Goal: Use online tool/utility: Utilize a website feature to perform a specific function

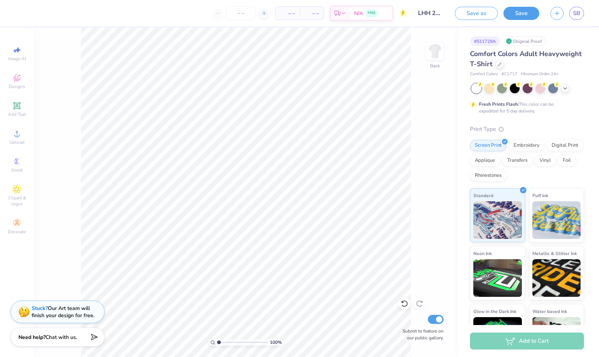
click at [15, 78] on icon at bounding box center [17, 78] width 6 height 5
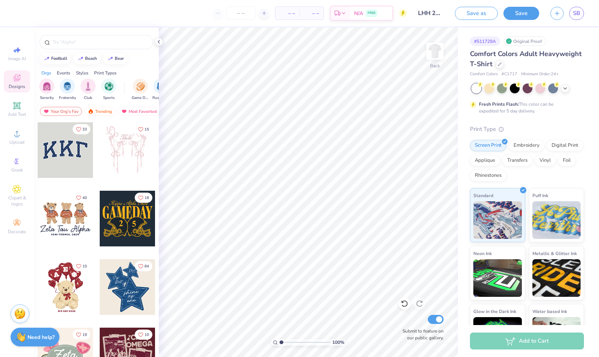
click at [84, 82] on img "filter for Club" at bounding box center [88, 86] width 8 height 9
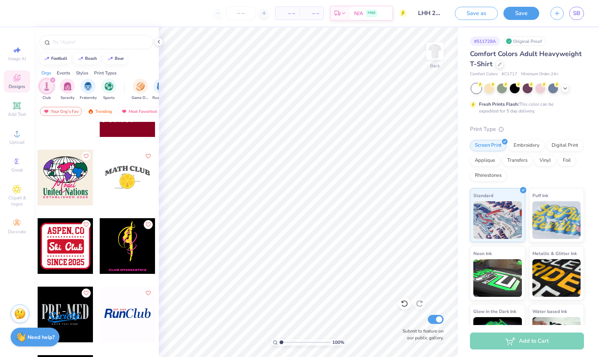
scroll to position [3870, 0]
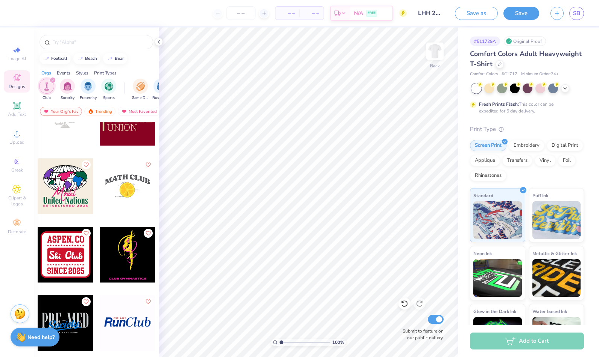
click at [68, 85] on img "filter for Sorority" at bounding box center [67, 86] width 9 height 9
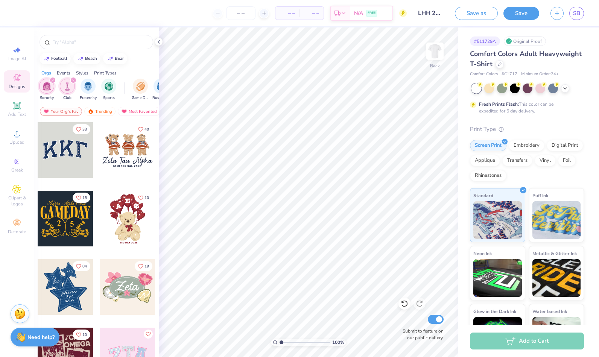
click at [87, 84] on img "filter for Fraternity" at bounding box center [88, 86] width 8 height 9
click at [74, 79] on icon "filter for Sorority" at bounding box center [73, 80] width 2 height 2
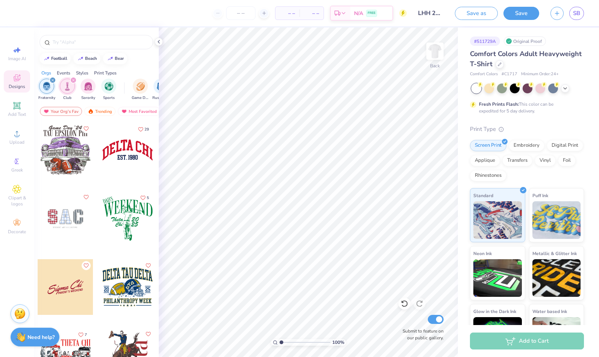
click at [74, 79] on icon "filter for Club" at bounding box center [73, 80] width 3 height 3
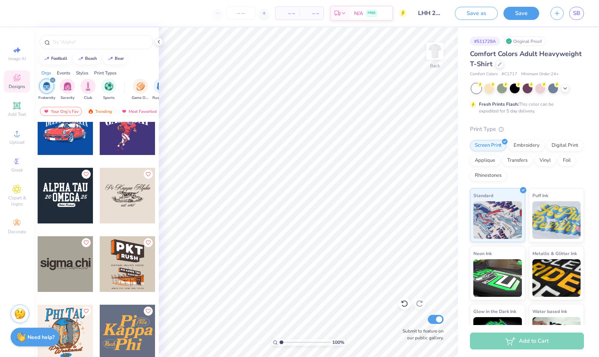
scroll to position [2079, 0]
click at [60, 190] on div at bounding box center [9, 196] width 167 height 56
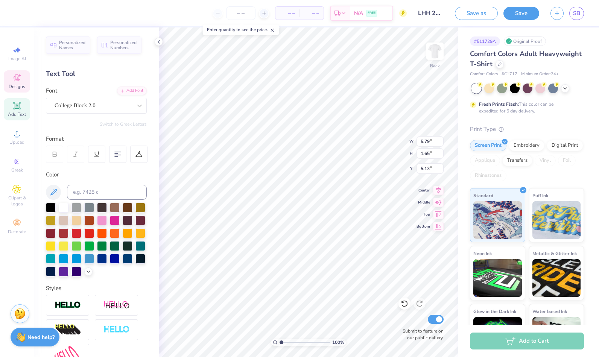
scroll to position [6, 1]
type textarea "Heroes"
type input "9.57"
type input "1.66"
type input "2.99"
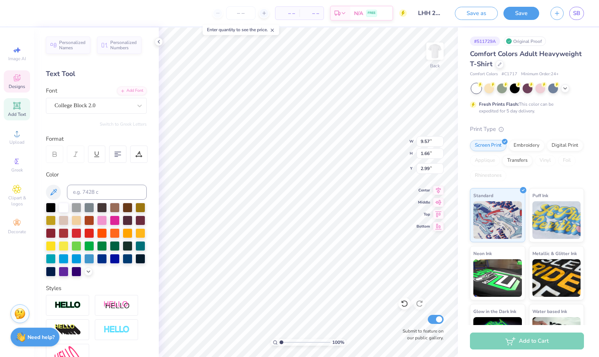
scroll to position [6, 2]
type textarea "A"
type textarea "Little health"
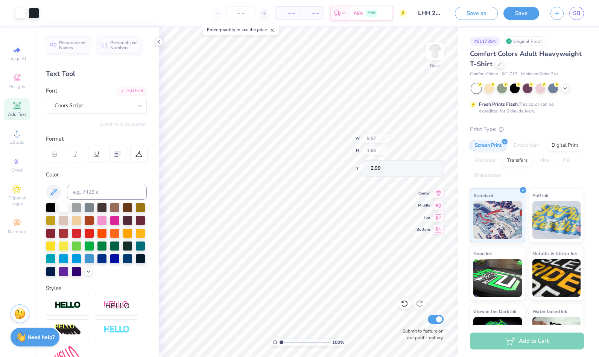
type input "3.22"
type input "0.50"
type input "7.26"
type input "3.85"
type input "0.81"
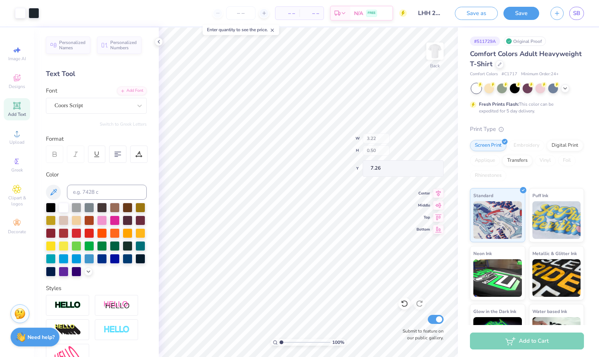
type input "7.13"
type input "1.22"
click at [123, 264] on div at bounding box center [128, 259] width 10 height 10
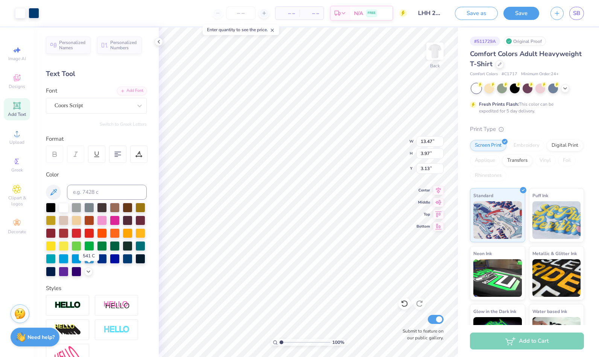
click at [123, 264] on div at bounding box center [128, 259] width 10 height 10
click at [21, 10] on div at bounding box center [20, 13] width 11 height 11
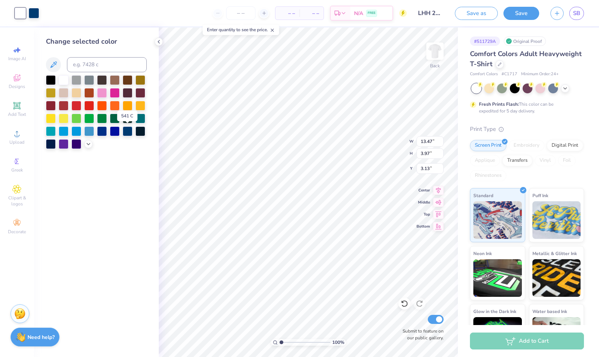
click at [128, 130] on div at bounding box center [128, 132] width 10 height 10
click at [128, 131] on div at bounding box center [128, 132] width 10 height 10
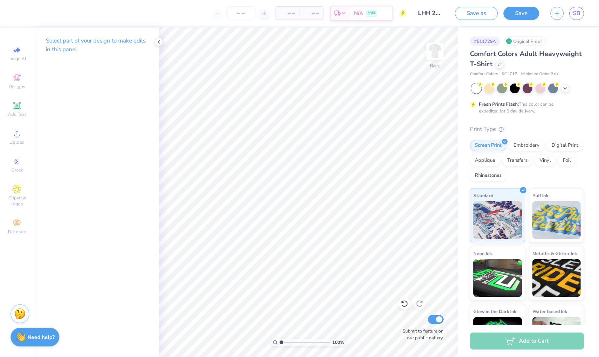
click at [161, 44] on icon at bounding box center [159, 42] width 6 height 6
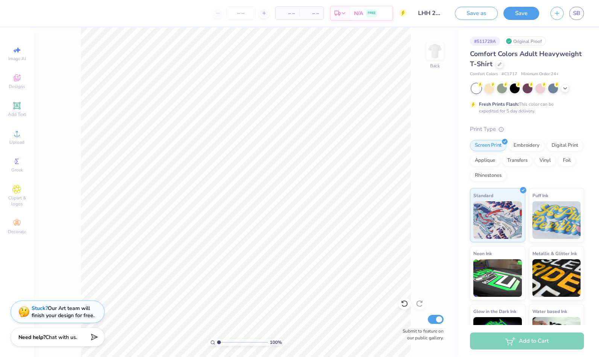
click at [20, 72] on div "Designs" at bounding box center [17, 81] width 26 height 22
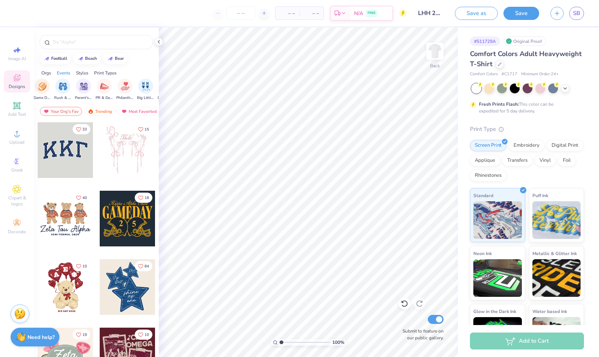
scroll to position [0, 99]
click at [86, 71] on div "Styles" at bounding box center [82, 73] width 12 height 7
click at [44, 85] on img "filter for Classic" at bounding box center [47, 86] width 9 height 9
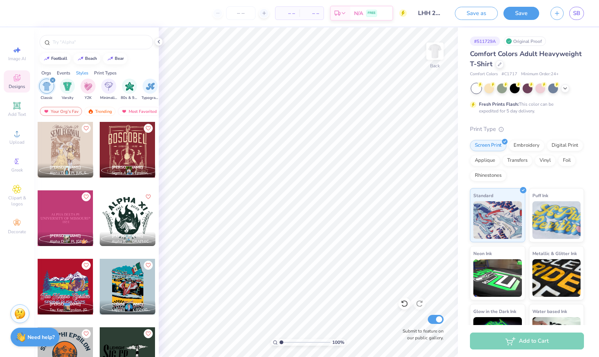
scroll to position [19974, 0]
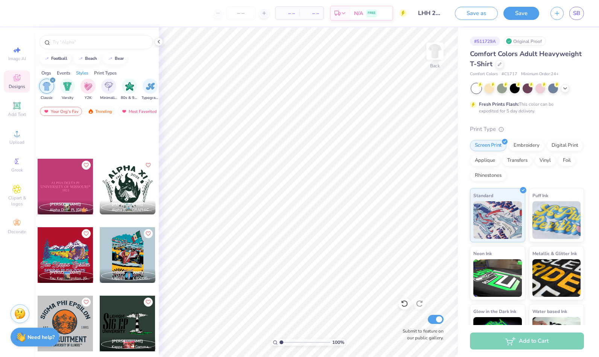
click at [66, 187] on div at bounding box center [66, 187] width 56 height 56
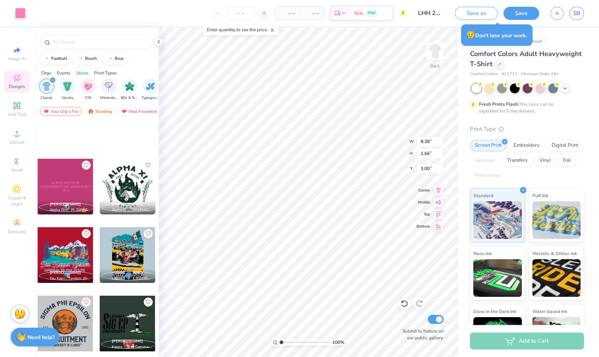
click at [567, 88] on polyline at bounding box center [565, 89] width 3 height 2
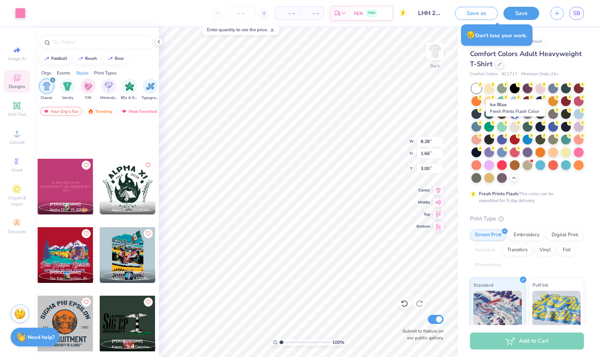
click at [482, 127] on div at bounding box center [477, 127] width 10 height 10
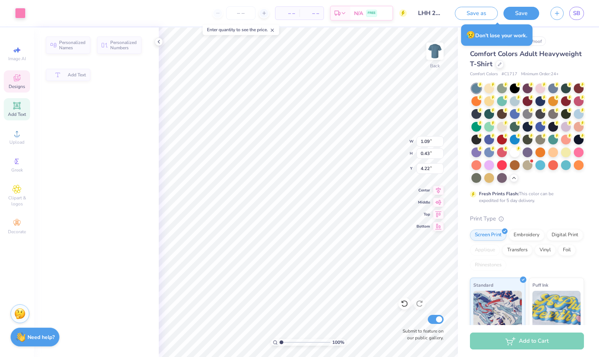
type input "1.09"
type input "0.43"
type input "4.22"
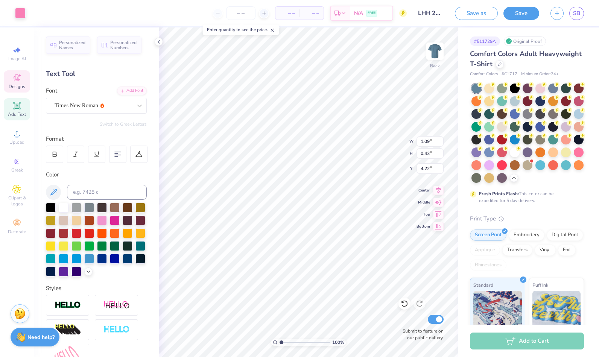
scroll to position [6, 1]
click at [564, 90] on div at bounding box center [566, 89] width 10 height 10
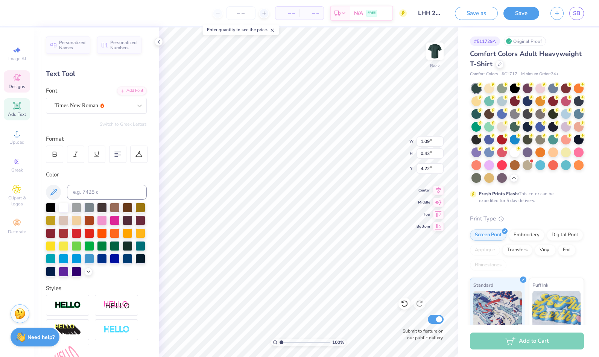
click at [550, 91] on div at bounding box center [554, 89] width 10 height 10
click at [533, 101] on div at bounding box center [528, 101] width 10 height 10
click at [507, 113] on div at bounding box center [502, 114] width 10 height 10
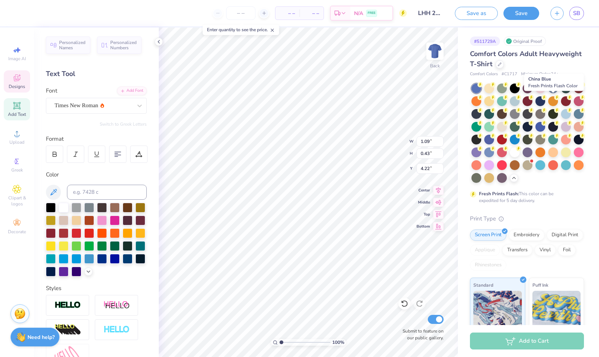
click at [546, 101] on div at bounding box center [541, 101] width 10 height 10
type textarea "\"
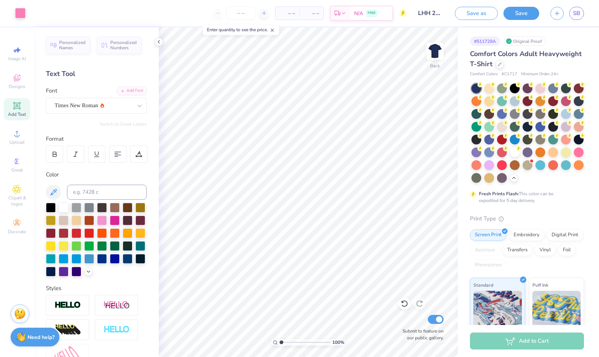
click at [406, 300] on div at bounding box center [405, 304] width 12 height 12
click at [404, 303] on icon at bounding box center [405, 304] width 8 height 8
type input "1.09"
type input "0.43"
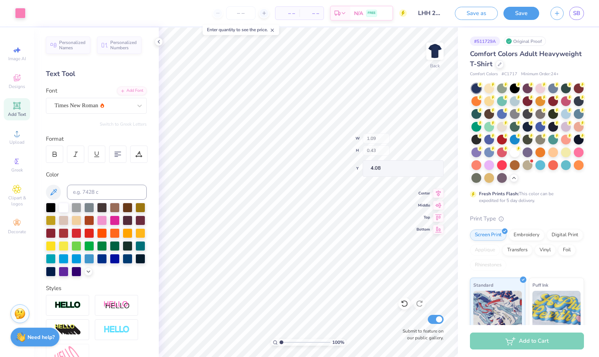
type input "4.08"
